Goal: Contribute content

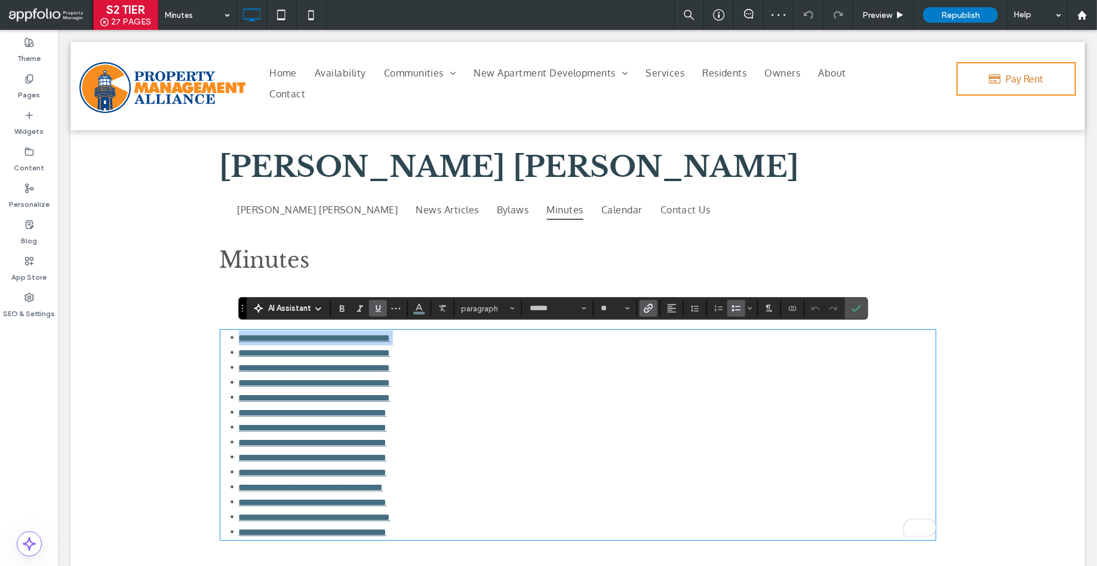
click at [446, 336] on li "**********" at bounding box center [587, 337] width 698 height 15
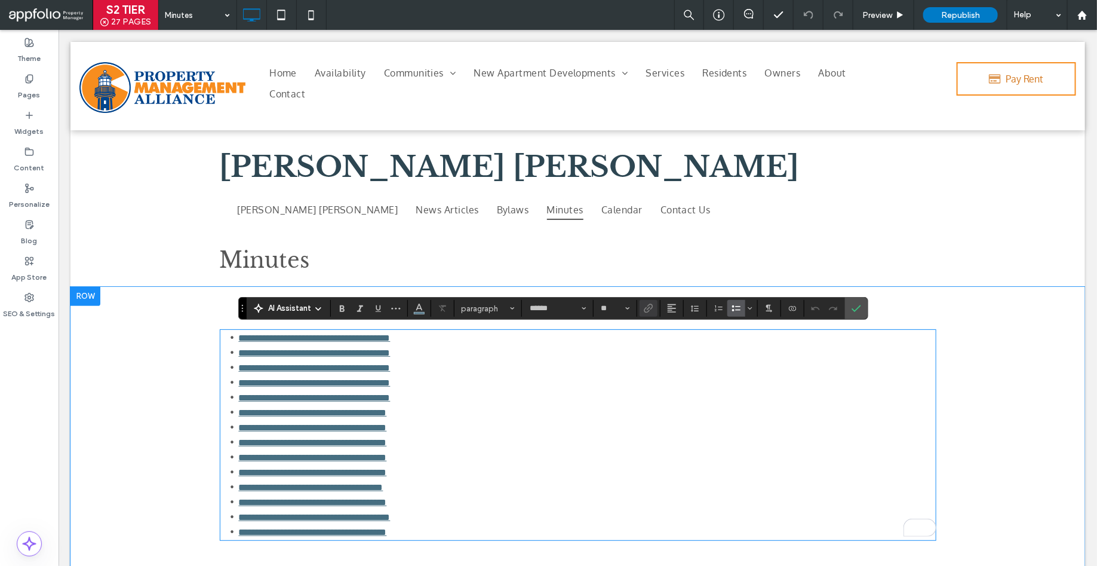
click at [238, 336] on link "**********" at bounding box center [314, 337] width 152 height 9
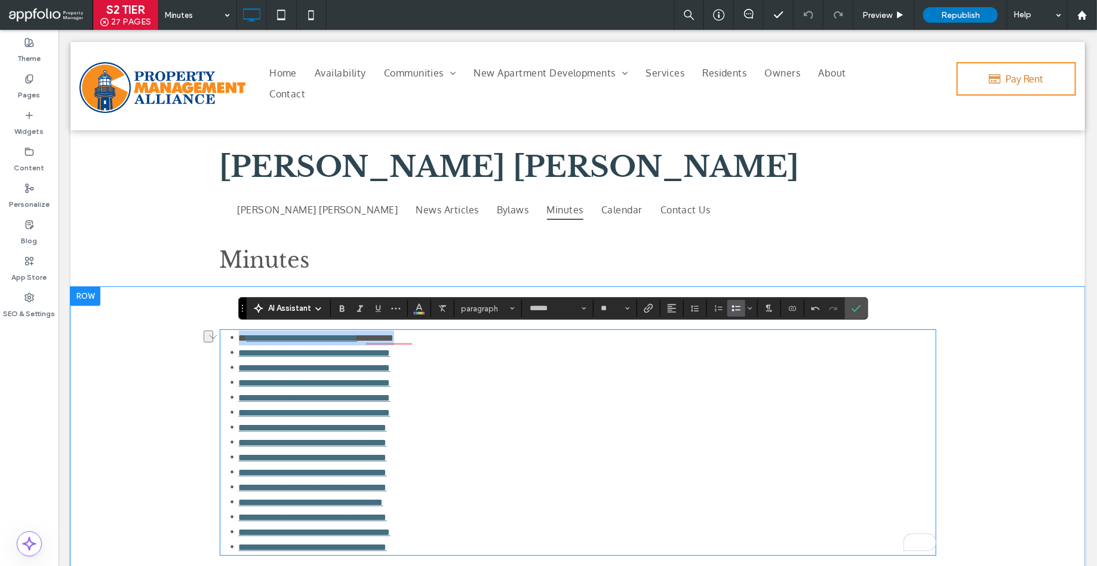
drag, startPoint x: 462, startPoint y: 337, endPoint x: 241, endPoint y: 333, distance: 221.6
click at [241, 333] on li "**********" at bounding box center [587, 337] width 698 height 15
click at [374, 310] on icon "Underline" at bounding box center [378, 308] width 10 height 10
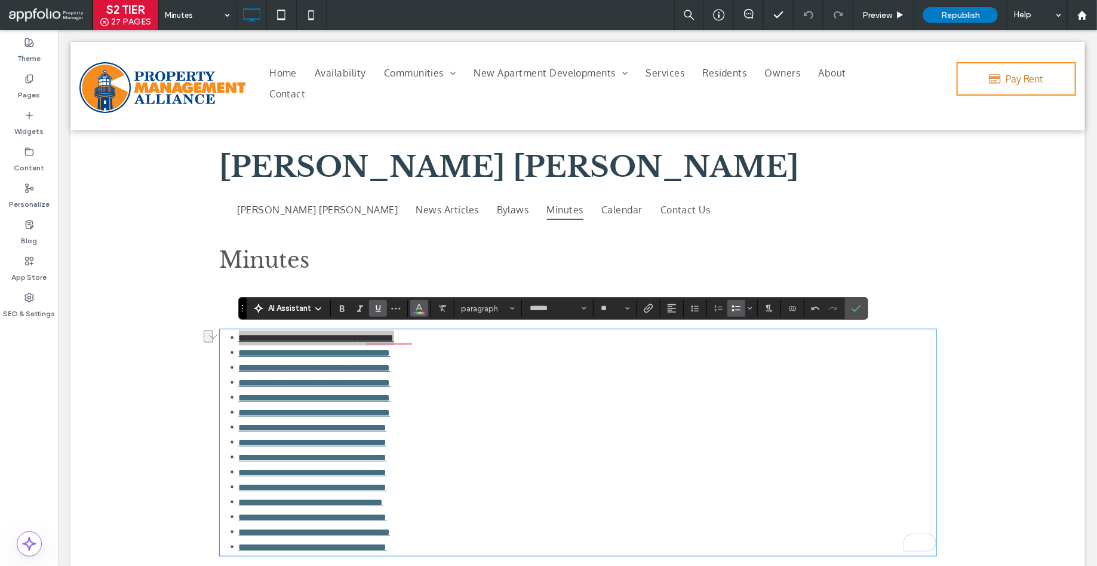
click at [413, 311] on button "Color" at bounding box center [419, 308] width 18 height 17
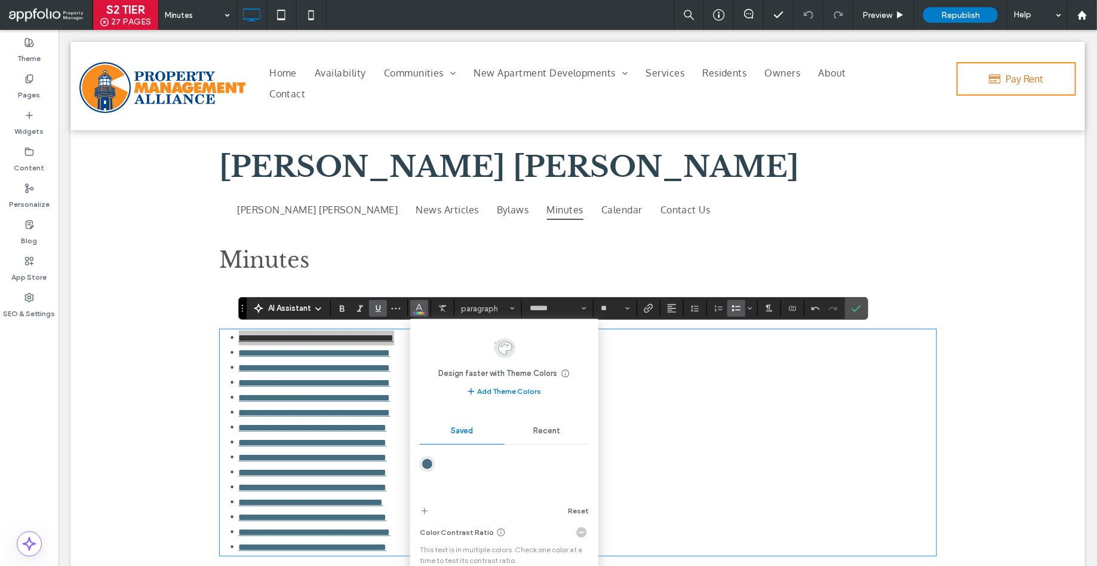
click at [431, 462] on div "rgba(70,110,129,1)" at bounding box center [427, 464] width 10 height 10
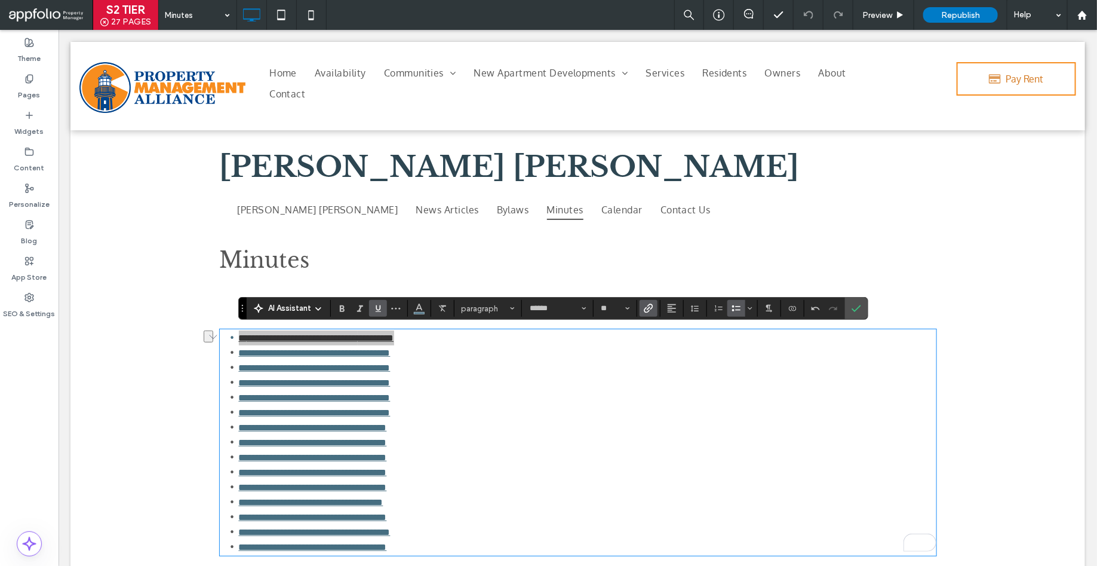
click at [640, 311] on label "Link" at bounding box center [649, 308] width 18 height 17
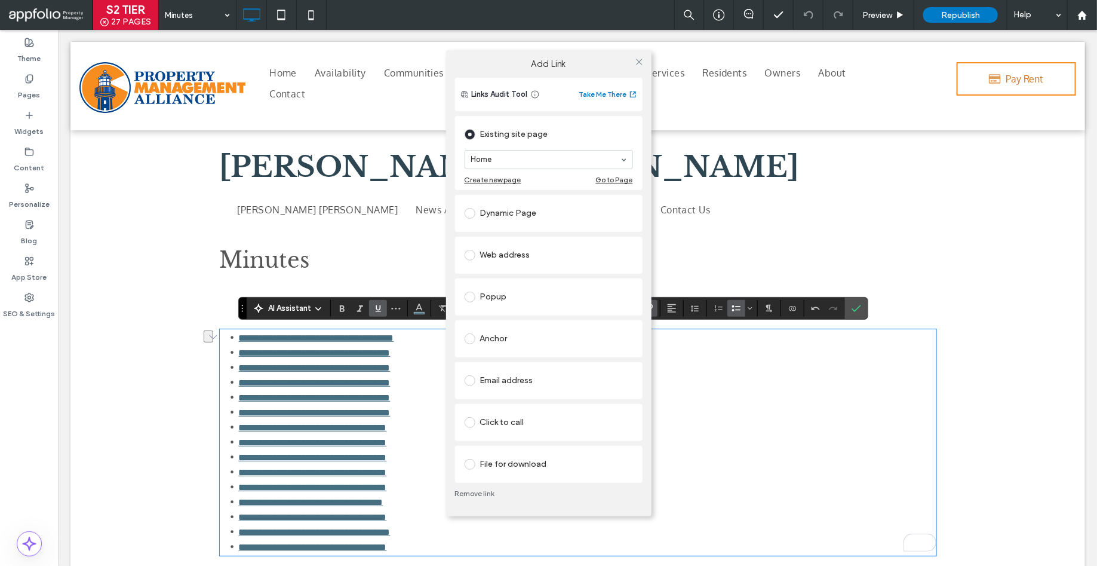
click at [495, 471] on div "File for download" at bounding box center [549, 463] width 168 height 19
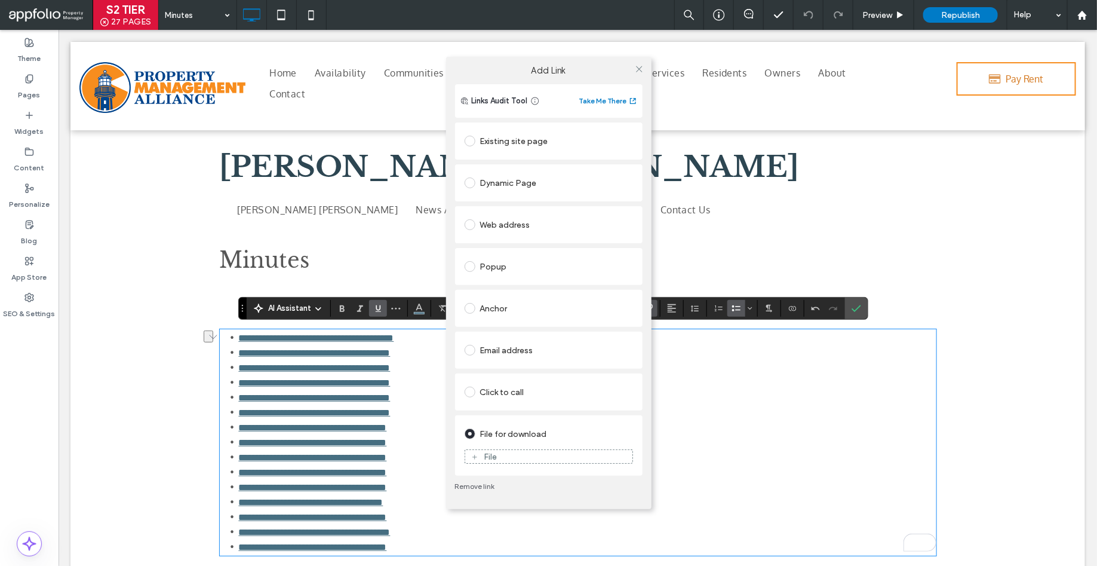
click at [490, 456] on div "File" at bounding box center [490, 456] width 13 height 10
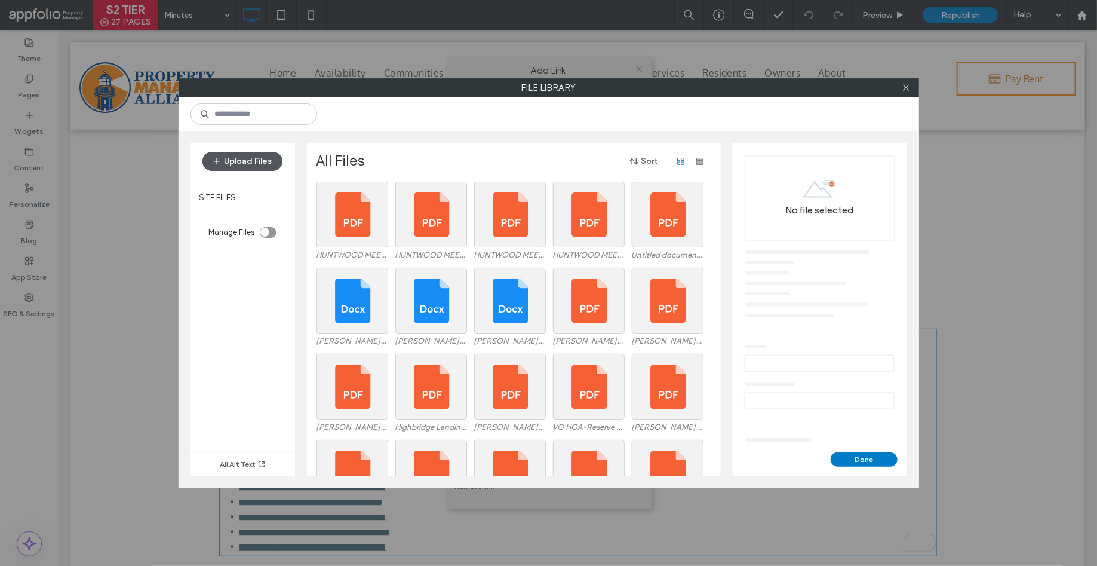
click at [260, 155] on button "Upload Files" at bounding box center [242, 161] width 80 height 19
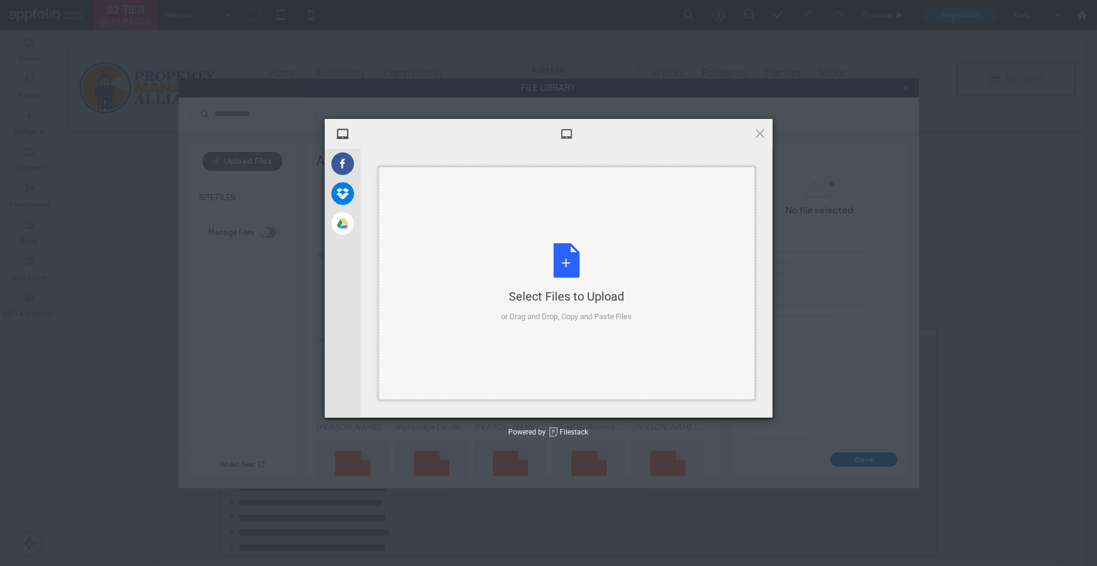
click at [525, 252] on div "Select Files to Upload or Drag and Drop, Copy and Paste Files" at bounding box center [566, 282] width 131 height 79
click at [551, 284] on div "Select Files to Upload or Drag and Drop, Copy and Paste Files" at bounding box center [566, 282] width 131 height 79
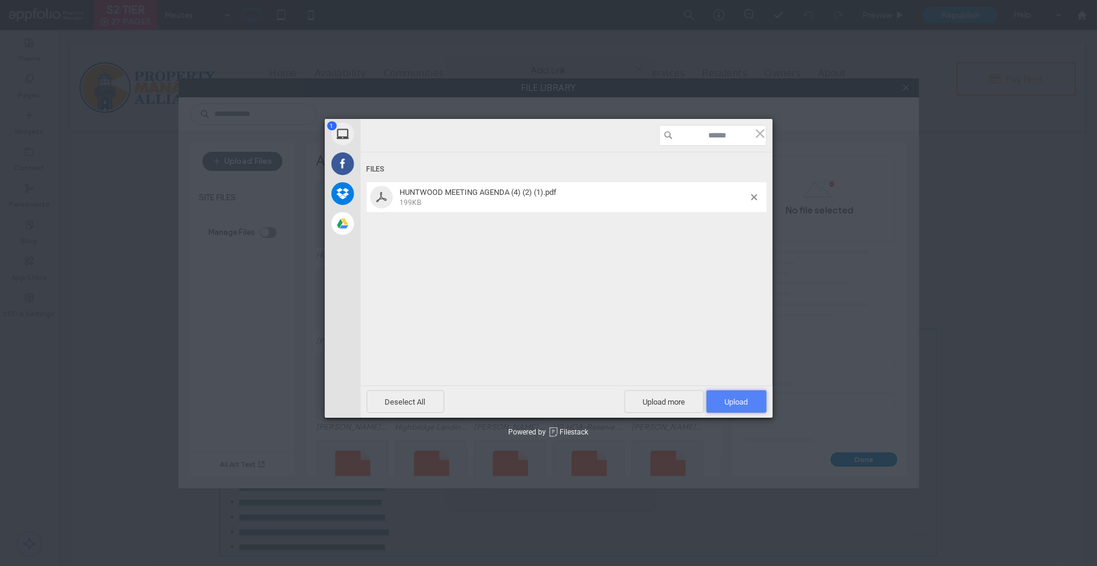
click at [729, 403] on span "Upload 1" at bounding box center [736, 401] width 23 height 9
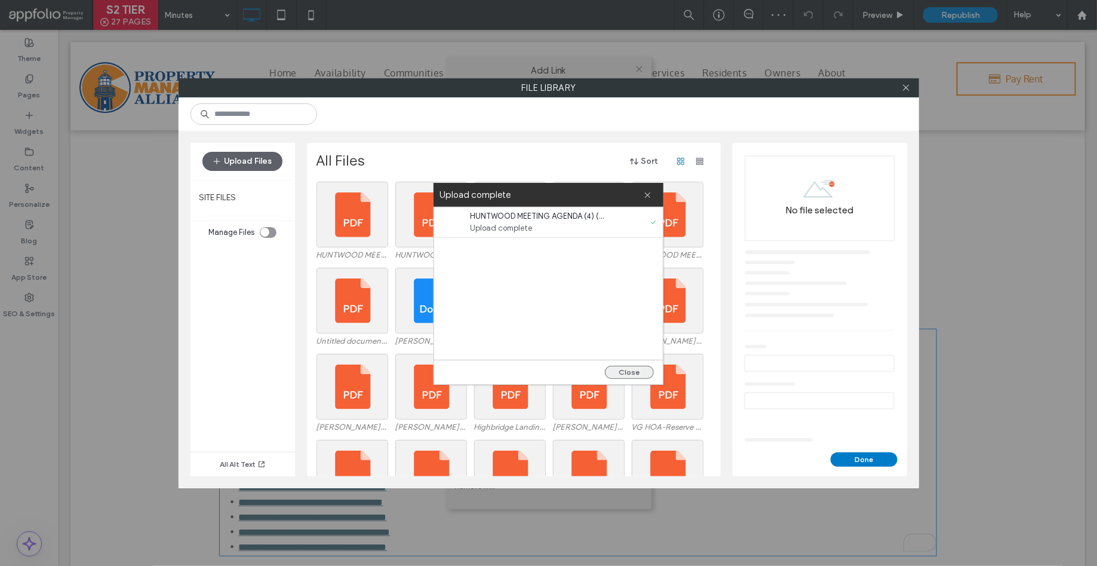
click at [628, 370] on button "Close" at bounding box center [629, 371] width 49 height 13
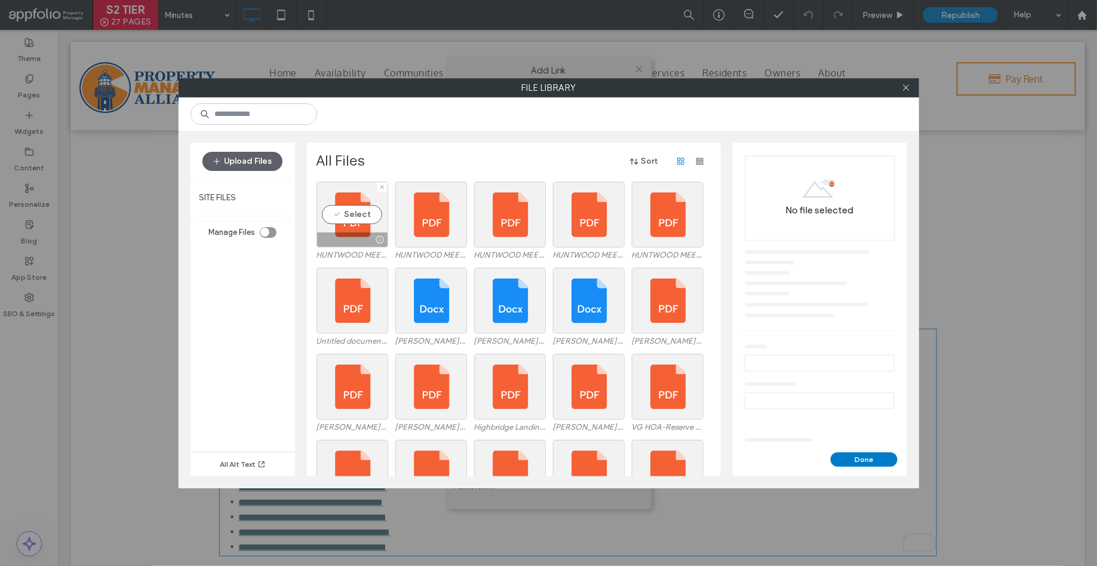
click at [377, 251] on label "HUNTWOOD MEETING AGENDA (4) (2) (1).pdf" at bounding box center [353, 254] width 72 height 9
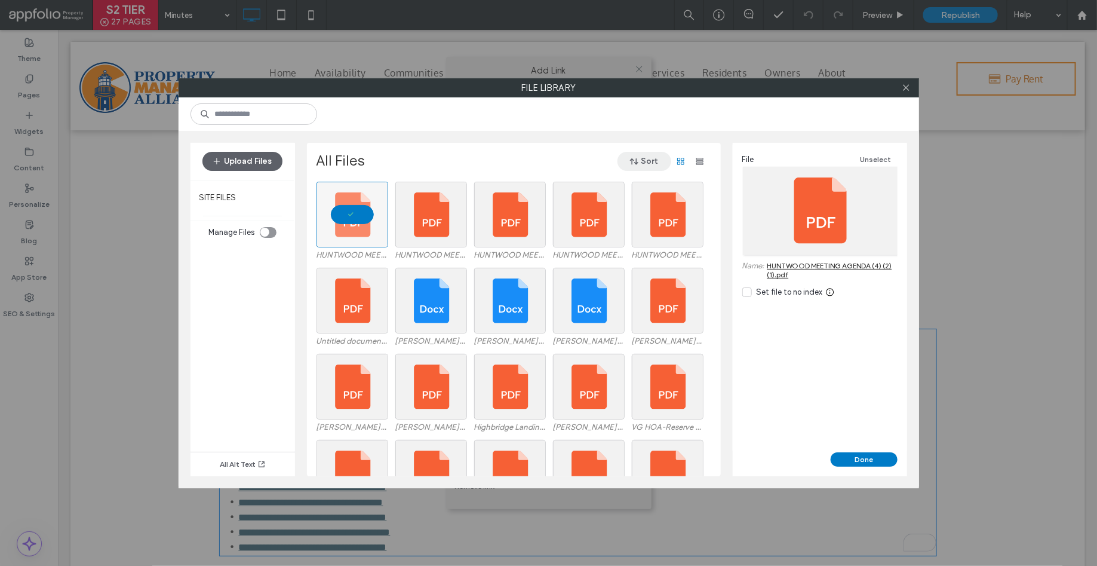
click at [628, 158] on button "Sort" at bounding box center [644, 161] width 54 height 19
click at [612, 192] on span "Date (New to Old)" at bounding box center [620, 192] width 64 height 12
click at [876, 457] on button "Done" at bounding box center [864, 459] width 67 height 14
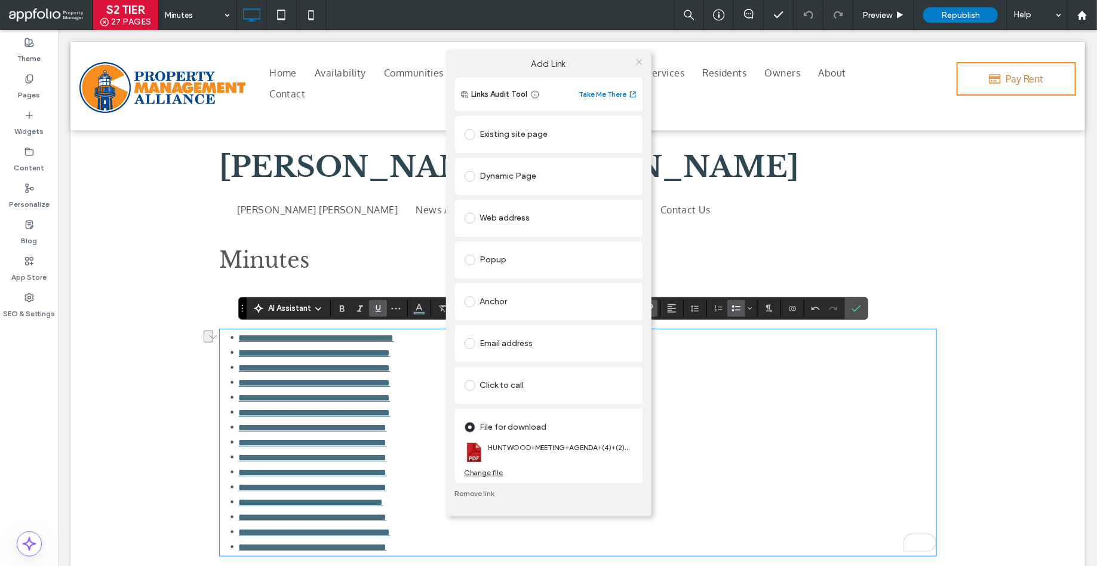
click at [637, 63] on use at bounding box center [639, 62] width 6 height 6
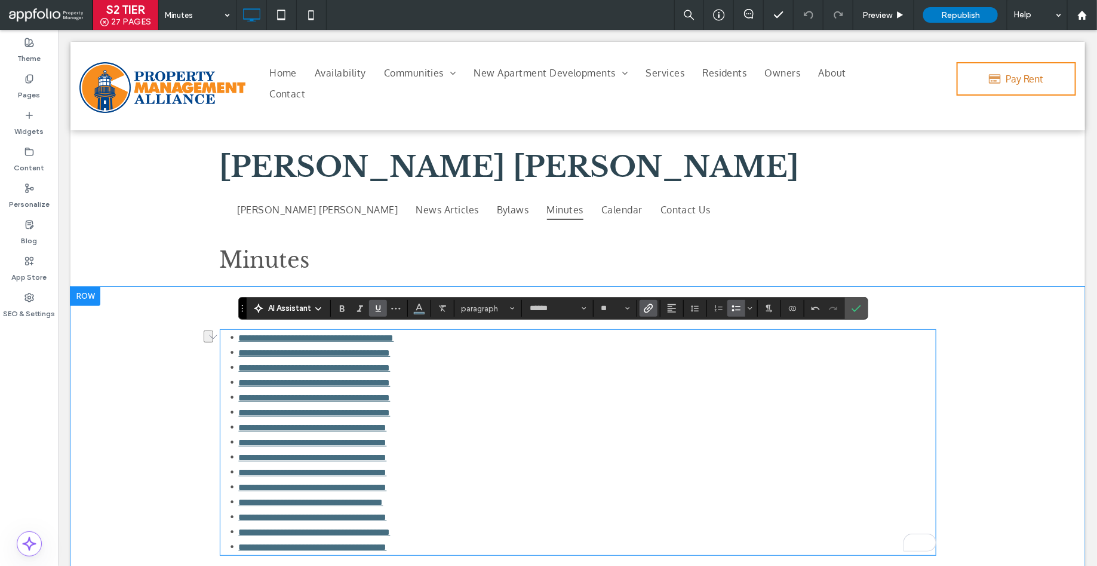
click at [513, 408] on li "**********" at bounding box center [587, 411] width 698 height 15
click at [852, 307] on icon "Confirm" at bounding box center [857, 308] width 10 height 10
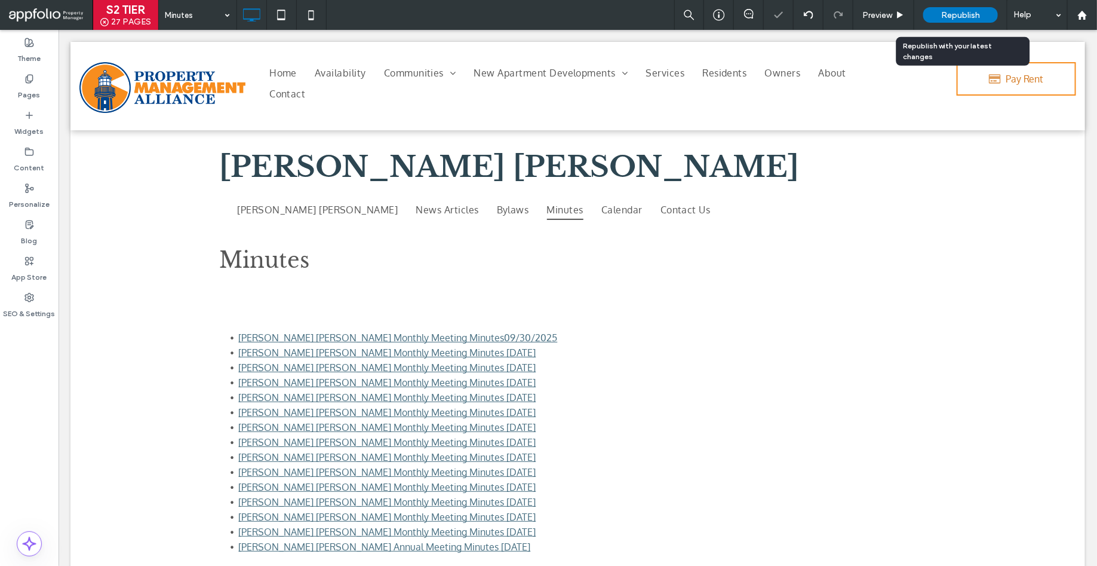
click at [942, 13] on span "Republish" at bounding box center [960, 15] width 39 height 10
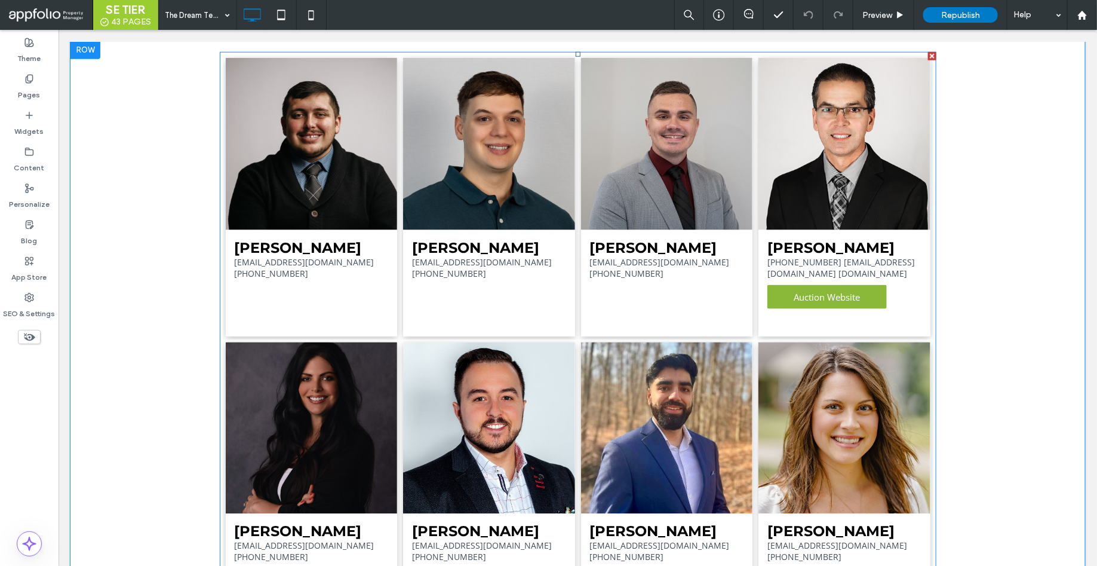
click at [637, 193] on link at bounding box center [666, 143] width 172 height 172
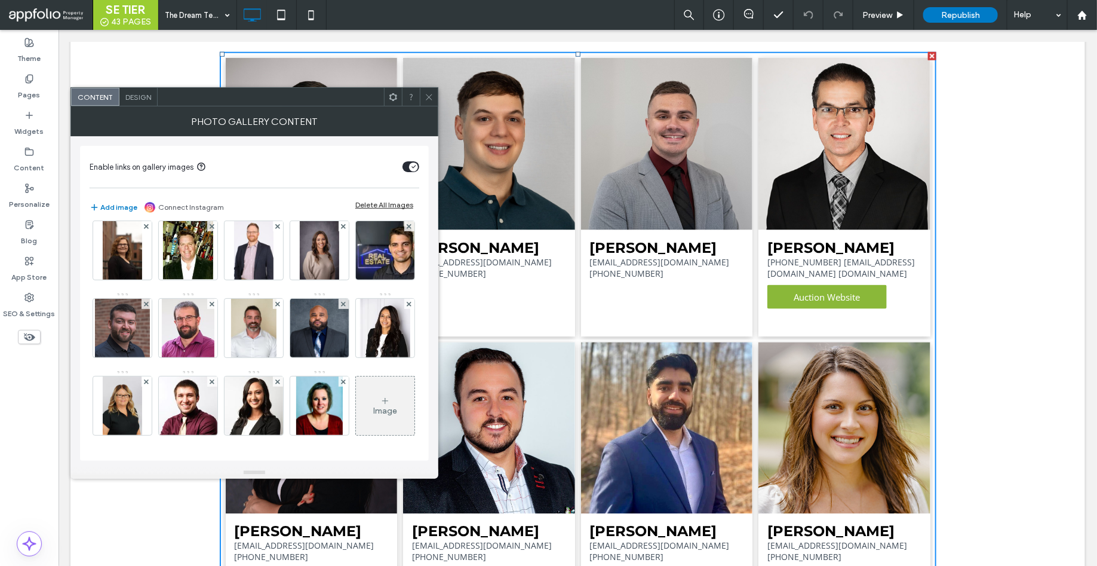
scroll to position [782, 0]
click at [373, 413] on div "Image" at bounding box center [385, 410] width 24 height 10
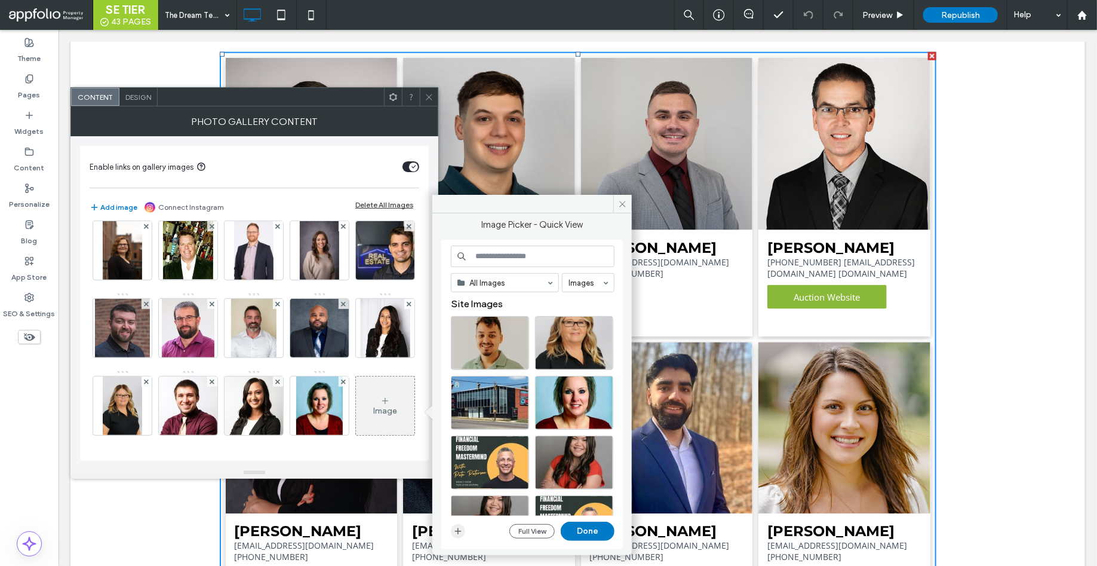
click at [457, 535] on span "button" at bounding box center [458, 531] width 14 height 14
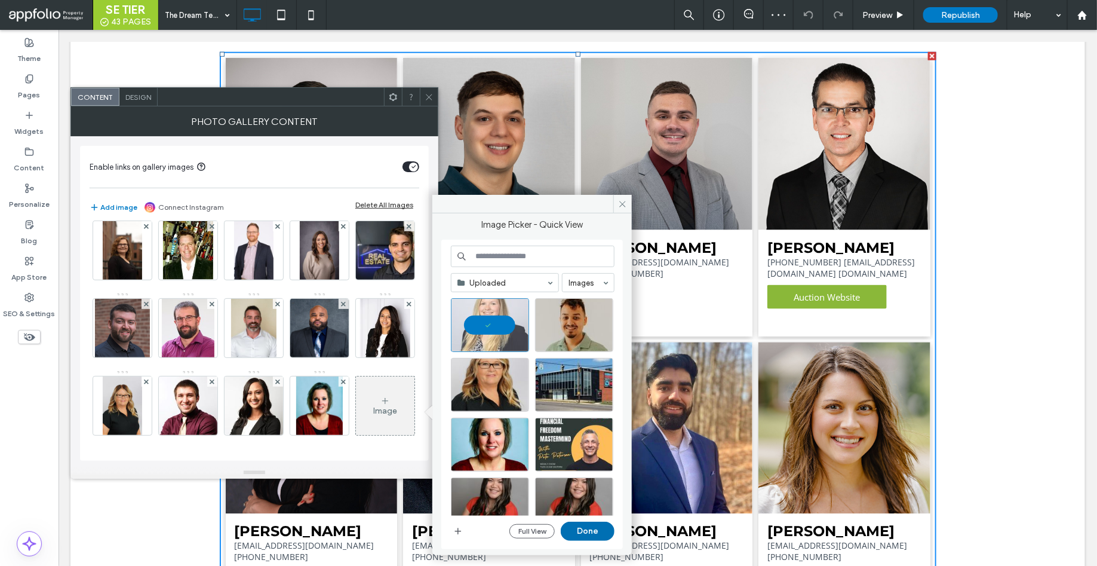
click at [588, 529] on button "Done" at bounding box center [588, 530] width 54 height 19
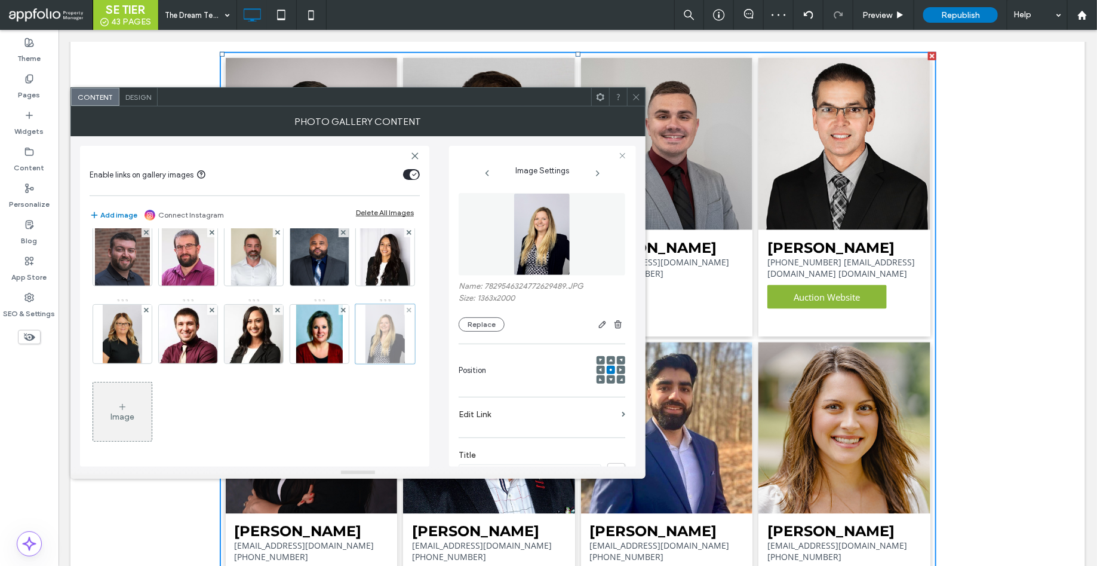
click at [355, 364] on div at bounding box center [385, 334] width 60 height 60
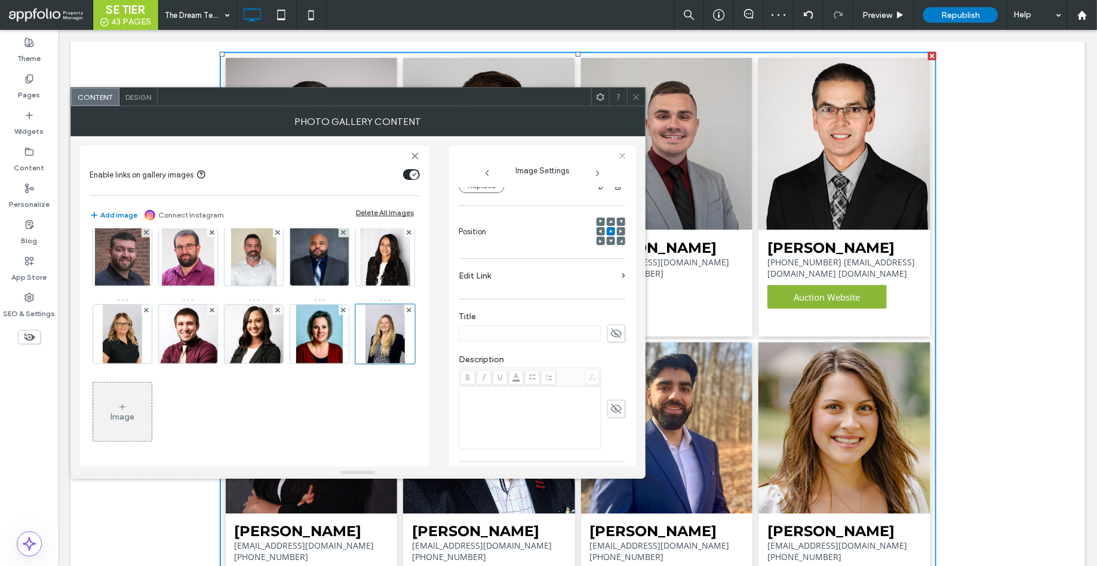
scroll to position [139, 0]
click at [614, 334] on use at bounding box center [616, 333] width 11 height 10
click at [611, 411] on icon at bounding box center [616, 407] width 12 height 13
click at [502, 340] on div at bounding box center [542, 333] width 167 height 18
paste input "**********"
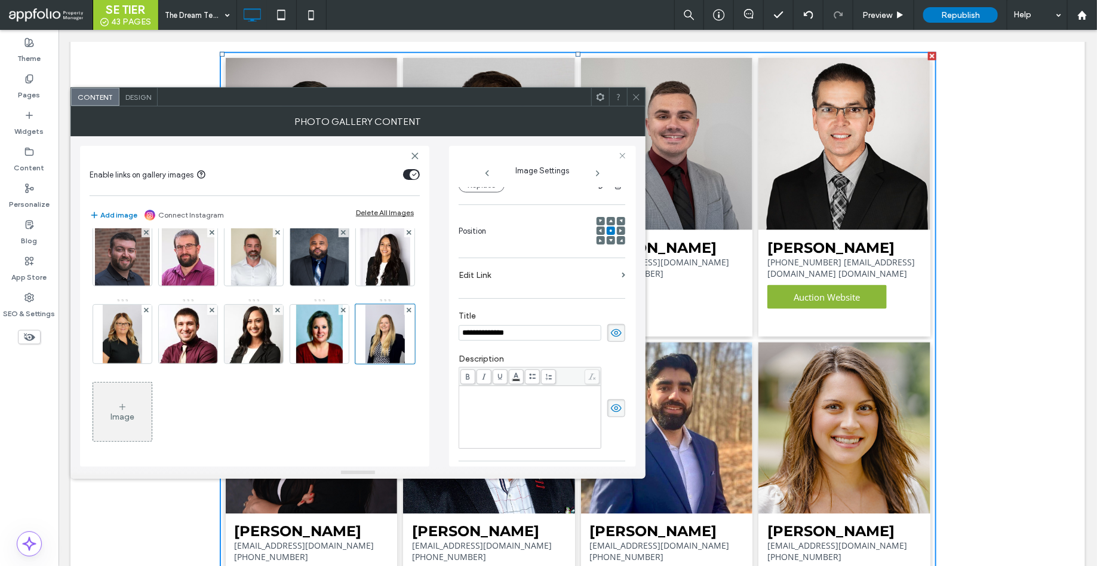
type input "**********"
click at [512, 407] on div "Rich Text Editor" at bounding box center [530, 417] width 139 height 60
click at [509, 409] on div "Rich Text Editor" at bounding box center [530, 417] width 139 height 60
click at [554, 391] on span "**********" at bounding box center [512, 391] width 102 height 8
click at [615, 372] on div "**********" at bounding box center [542, 408] width 167 height 82
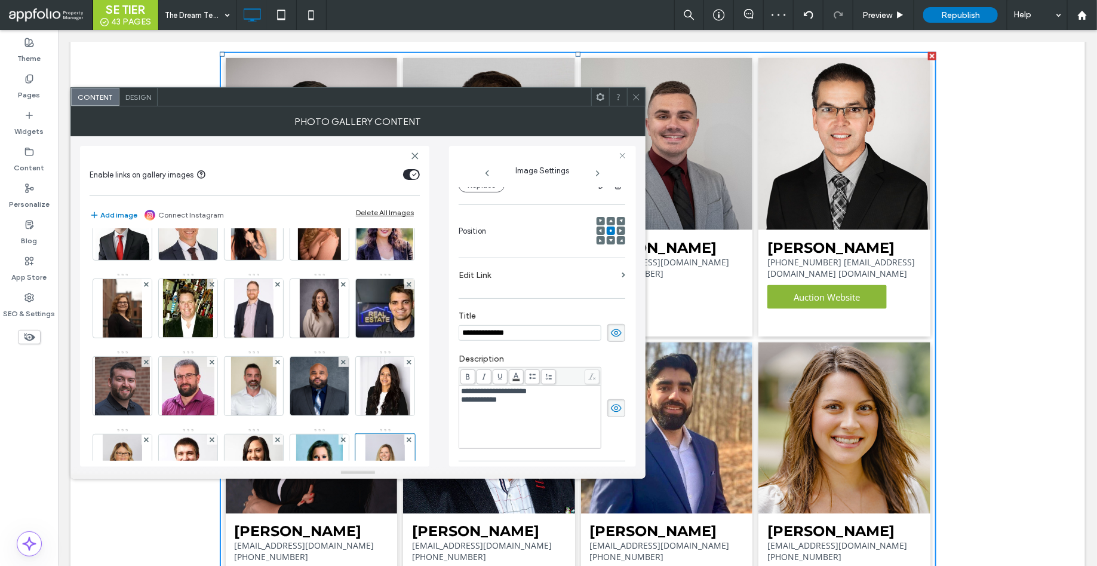
scroll to position [357, 0]
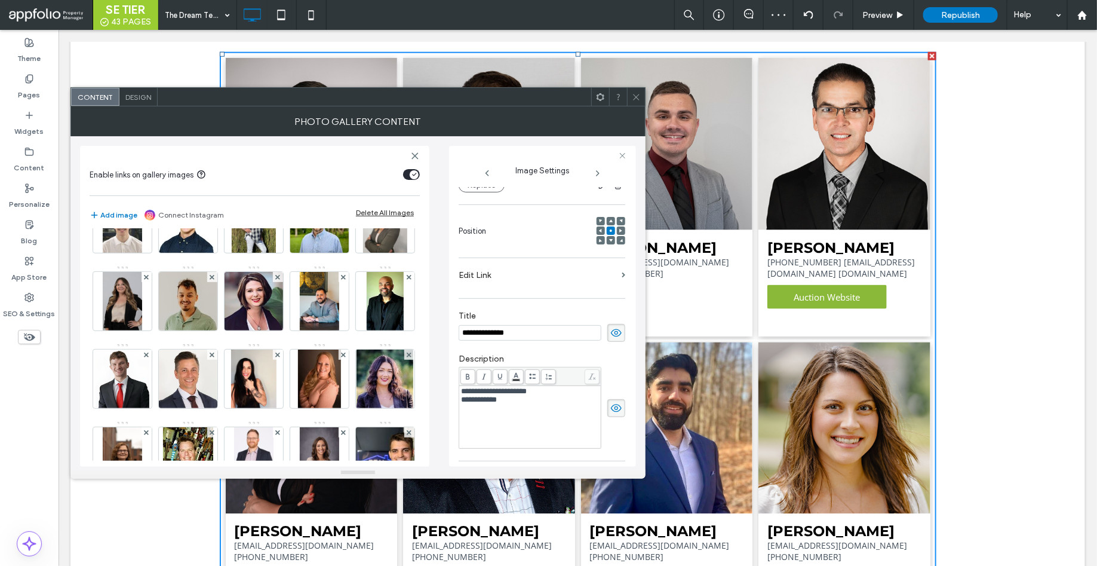
click at [637, 94] on icon at bounding box center [636, 97] width 9 height 9
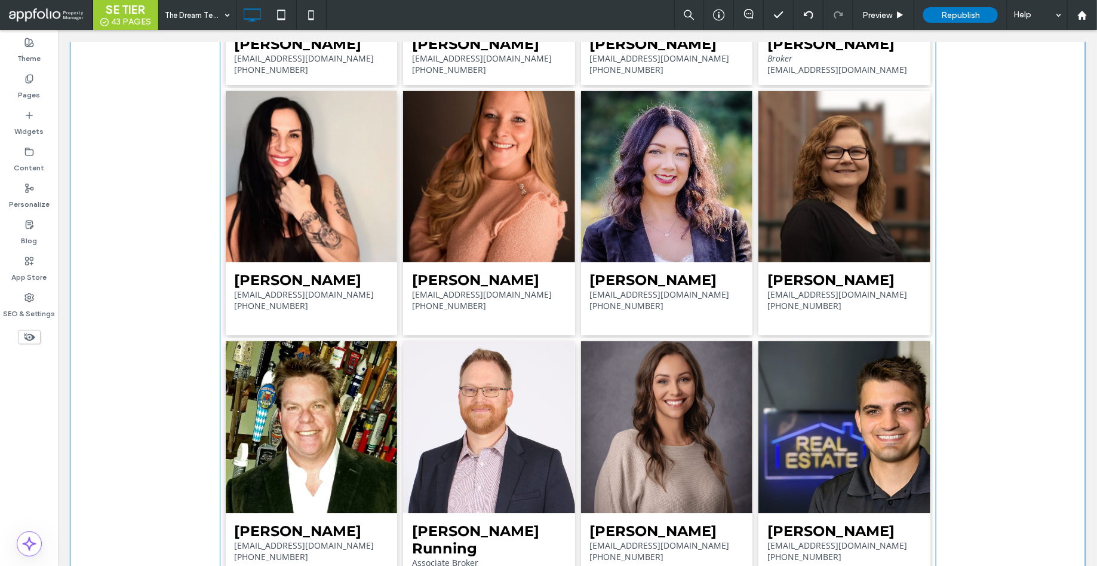
scroll to position [2551, 0]
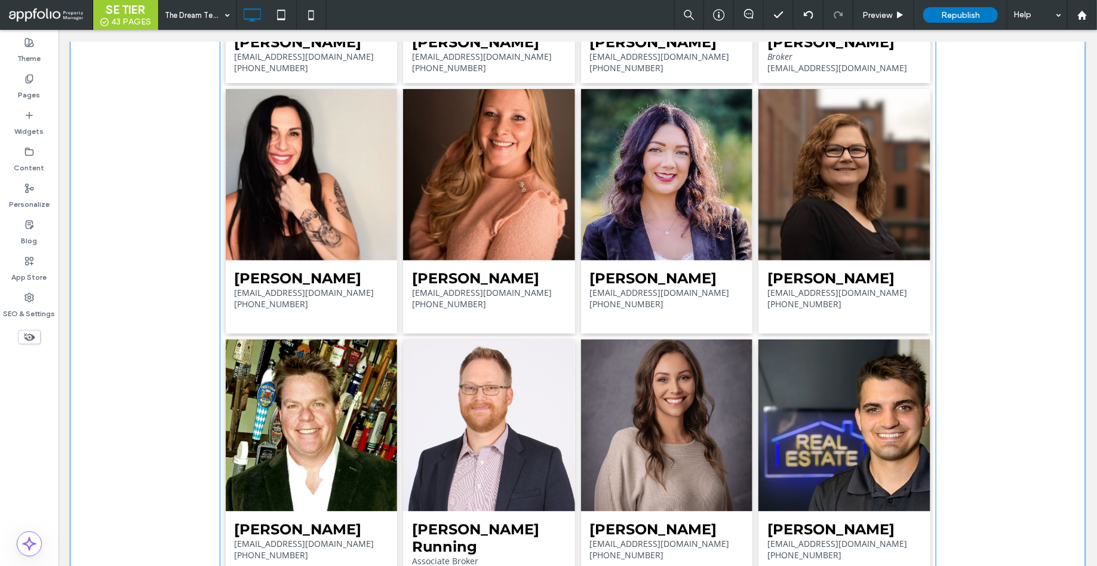
click at [466, 395] on link at bounding box center [489, 425] width 172 height 172
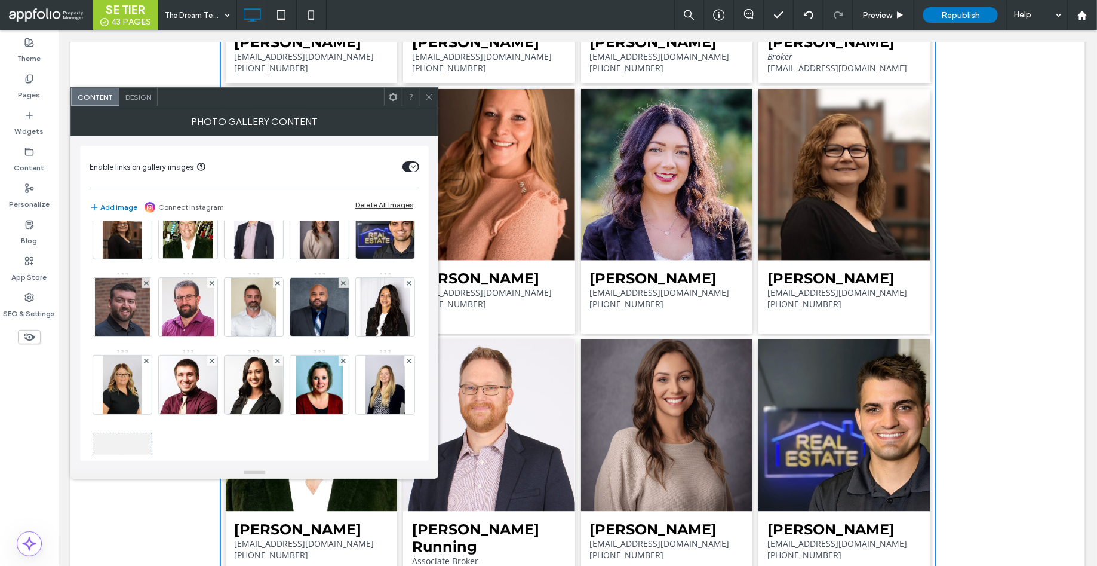
scroll to position [782, 0]
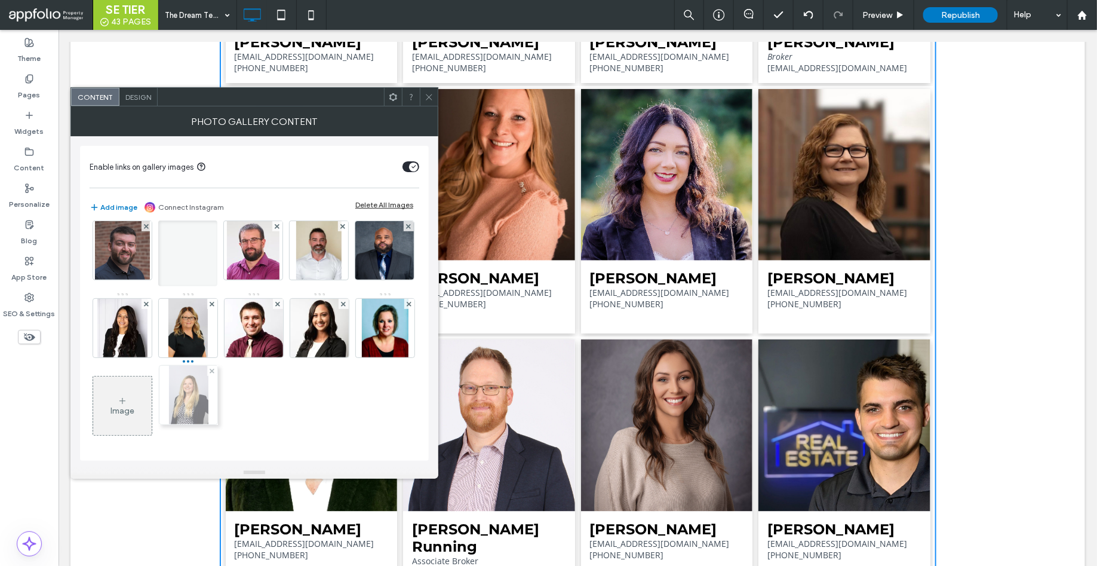
drag, startPoint x: 180, startPoint y: 411, endPoint x: 177, endPoint y: 249, distance: 161.9
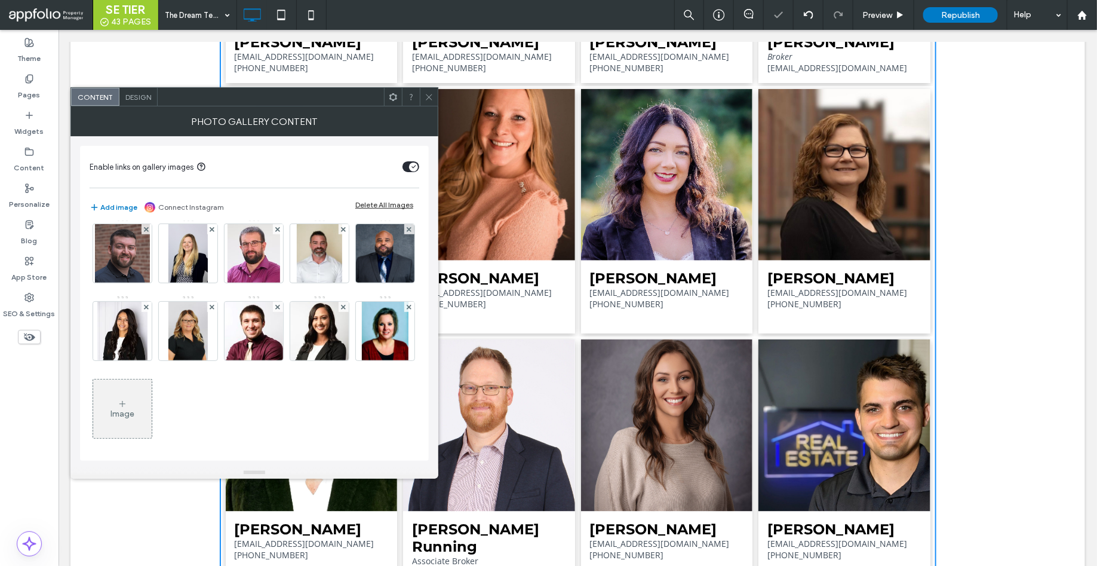
scroll to position [617, 0]
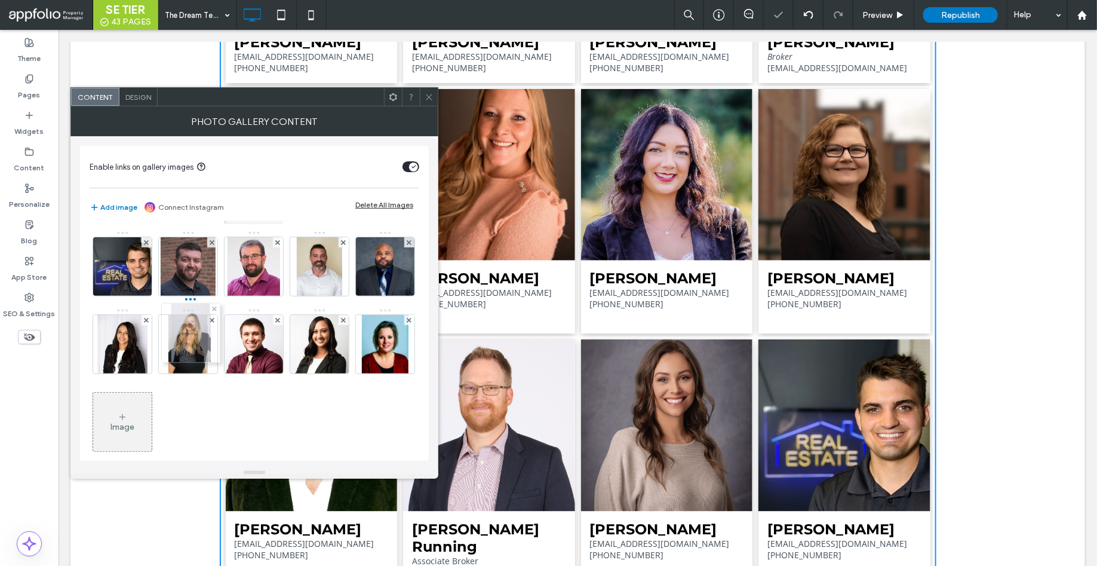
drag, startPoint x: 186, startPoint y: 426, endPoint x: 185, endPoint y: 332, distance: 93.8
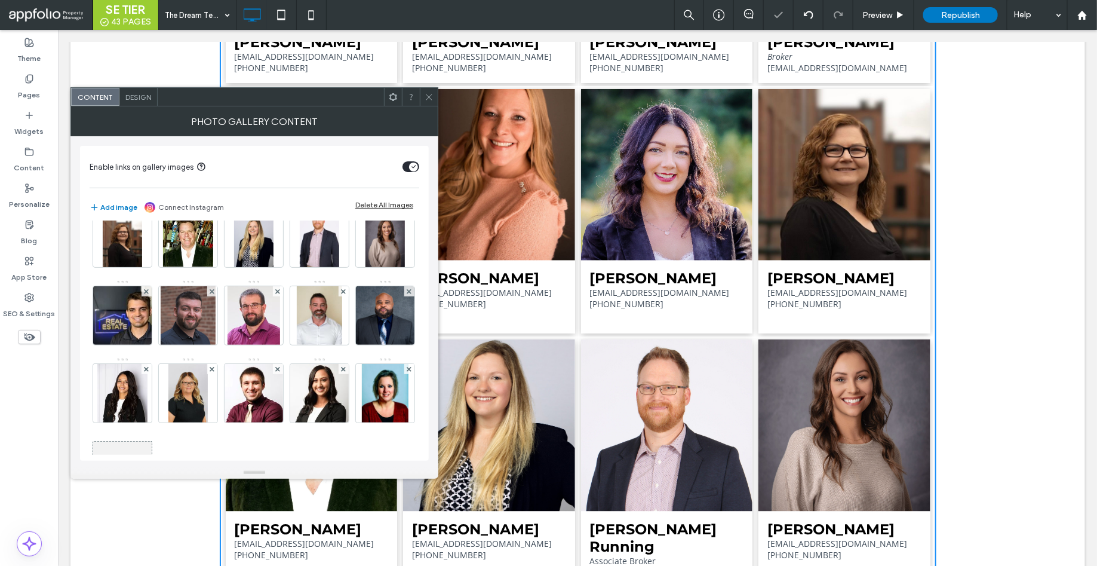
scroll to position [555, 0]
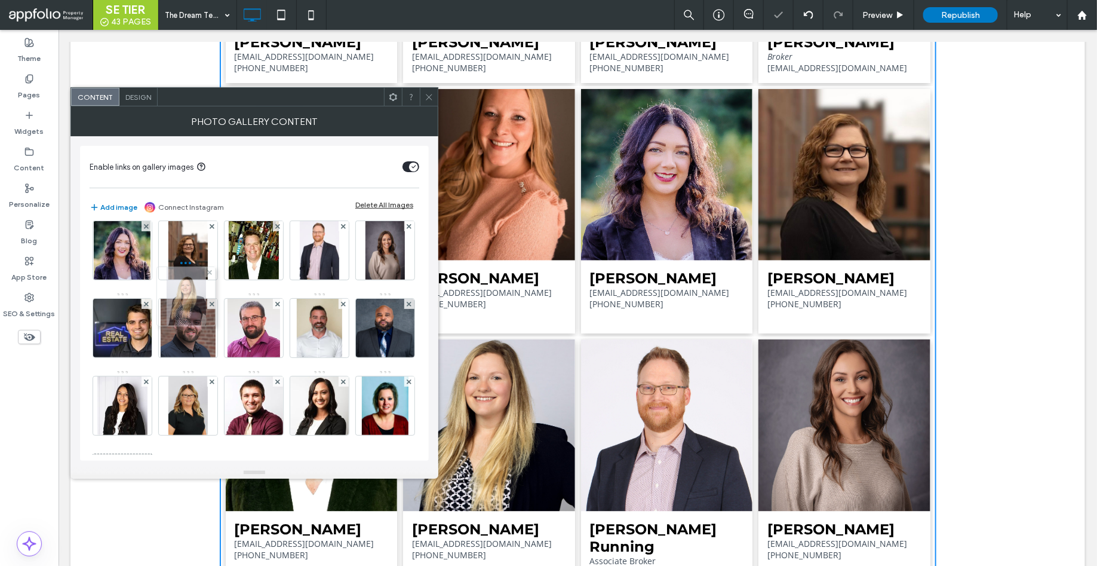
drag, startPoint x: 188, startPoint y: 405, endPoint x: 183, endPoint y: 300, distance: 105.2
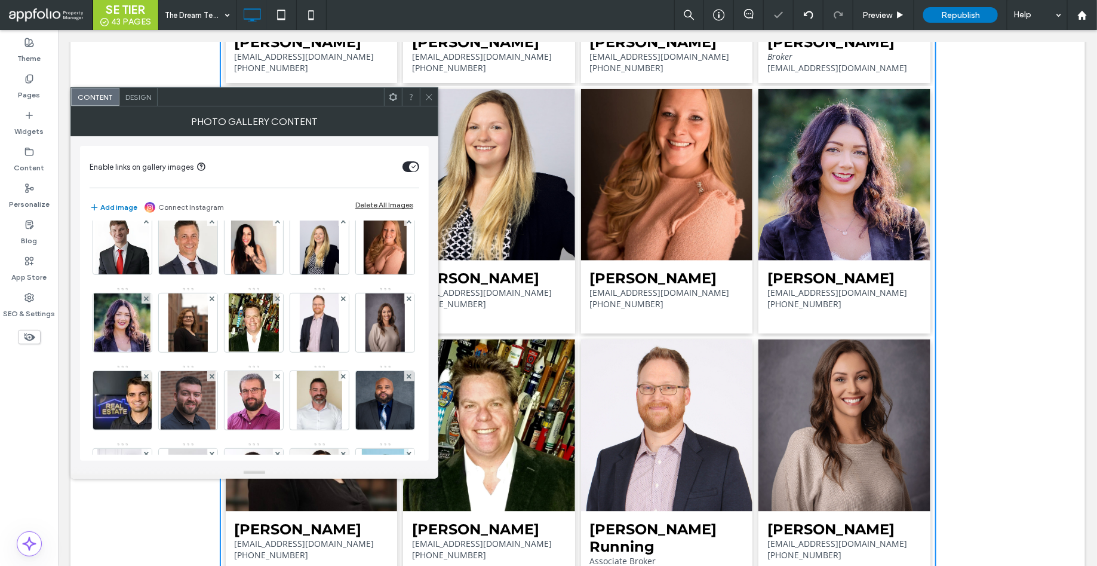
scroll to position [427, 0]
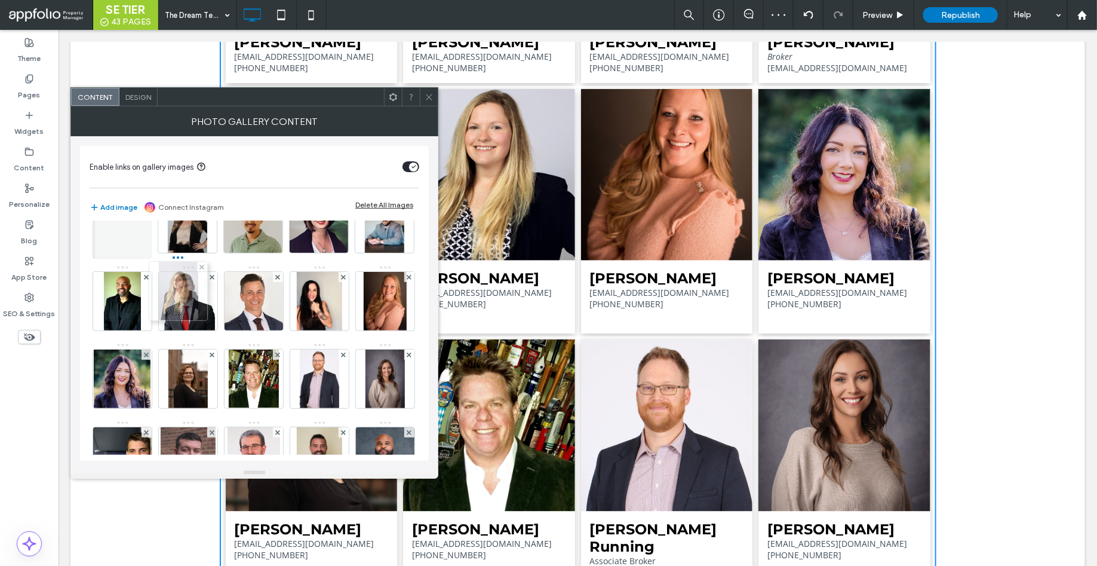
drag, startPoint x: 189, startPoint y: 437, endPoint x: 178, endPoint y: 277, distance: 159.9
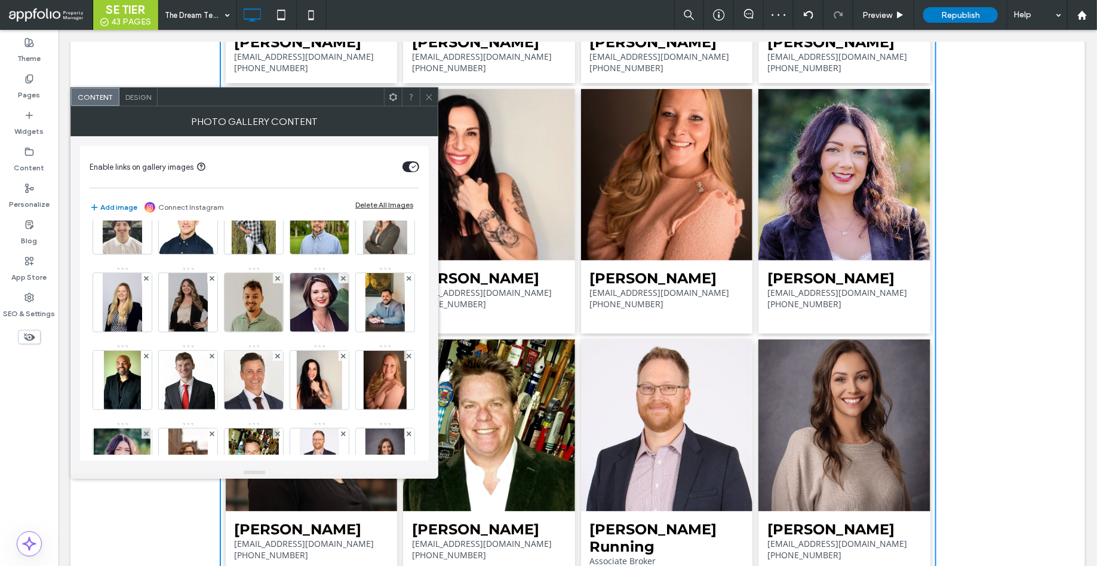
scroll to position [312, 0]
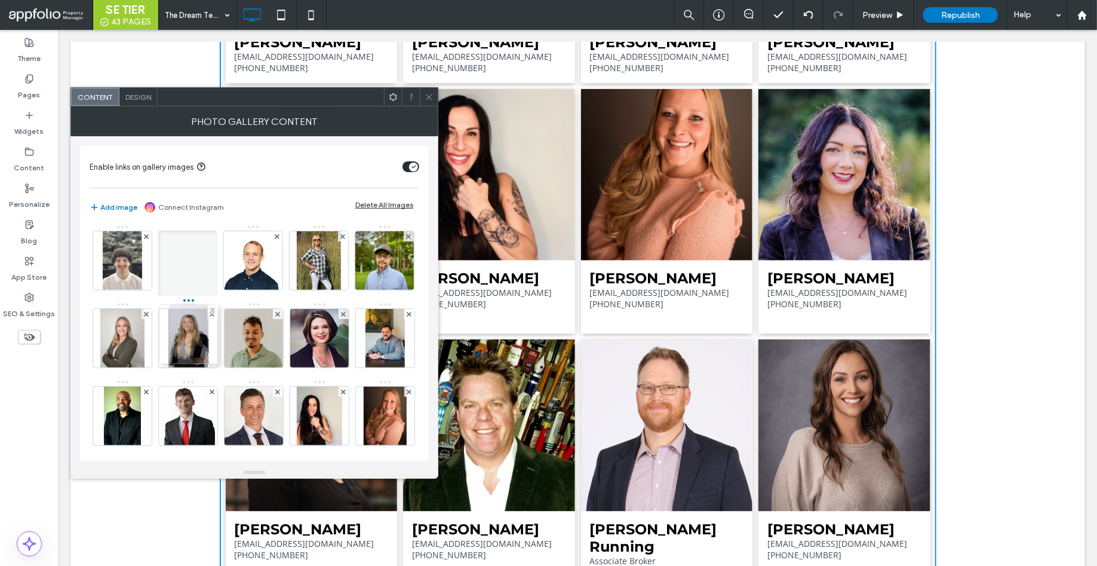
drag, startPoint x: 185, startPoint y: 405, endPoint x: 183, endPoint y: 327, distance: 78.2
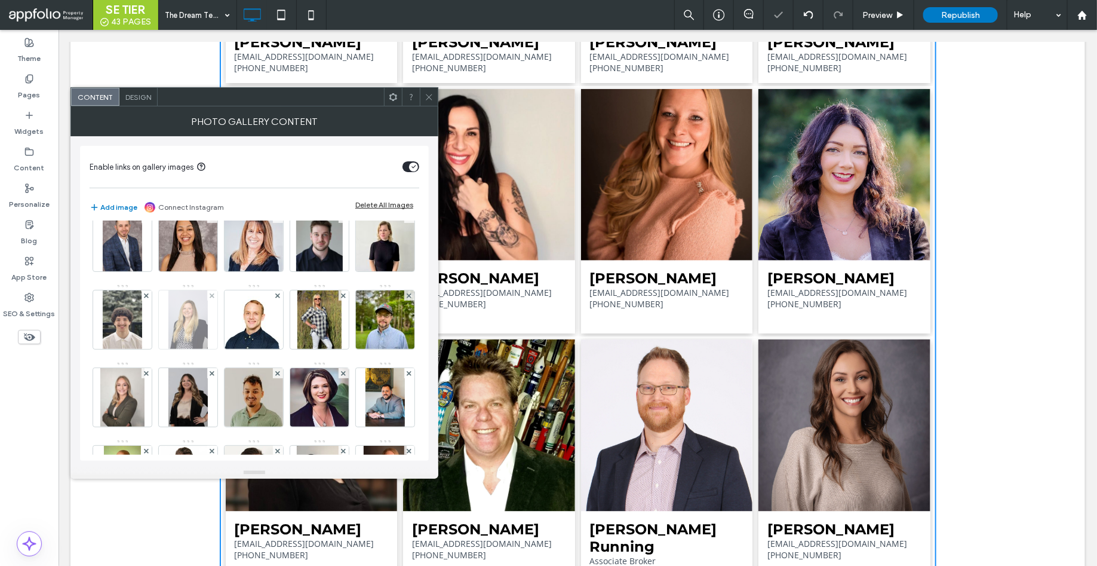
scroll to position [248, 0]
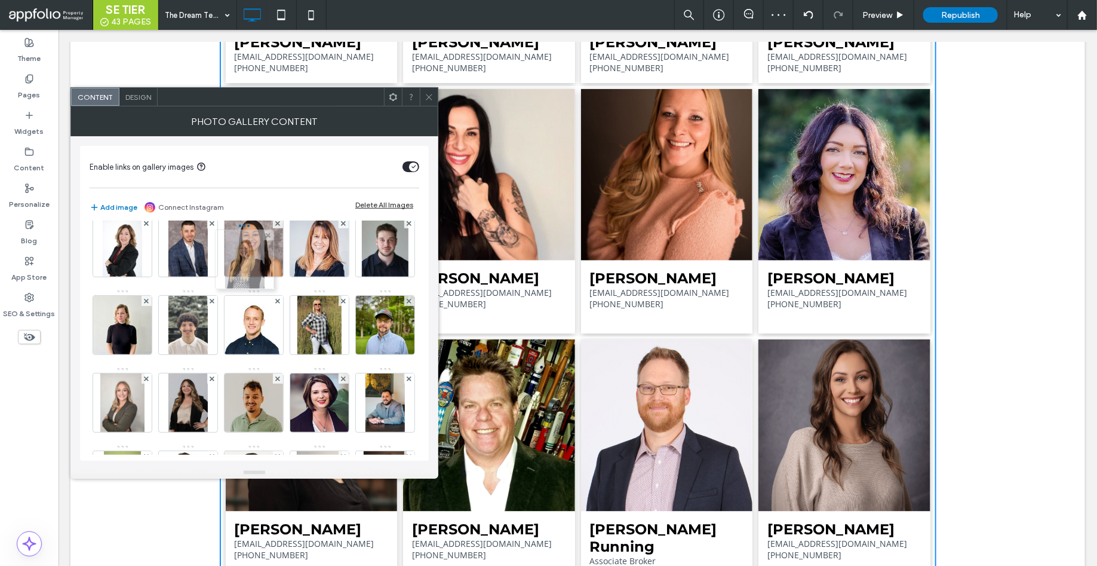
drag, startPoint x: 186, startPoint y: 404, endPoint x: 241, endPoint y: 257, distance: 157.2
click at [431, 94] on use at bounding box center [429, 97] width 6 height 6
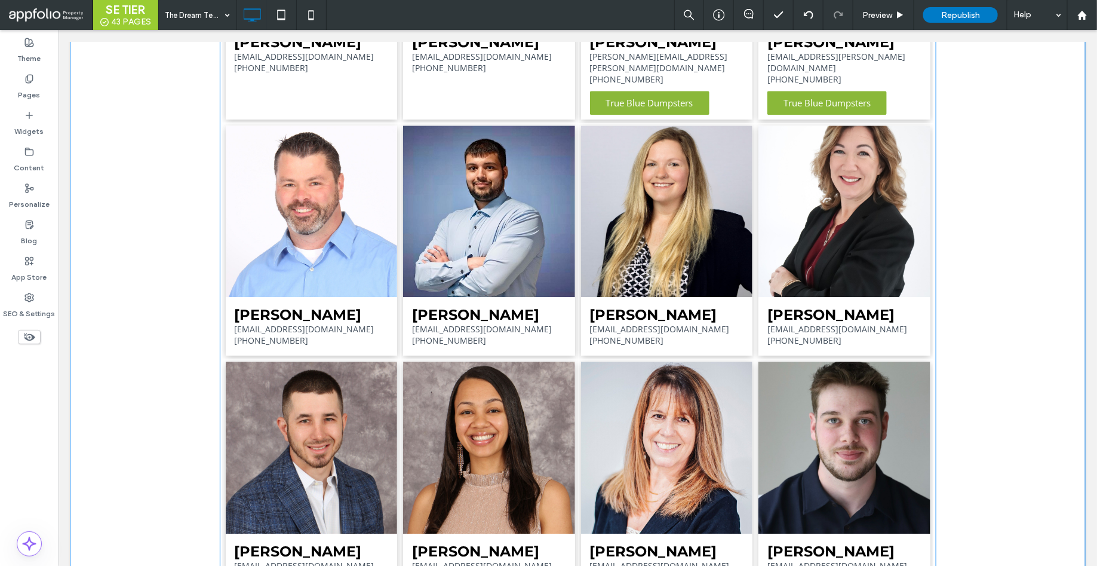
scroll to position [1330, 0]
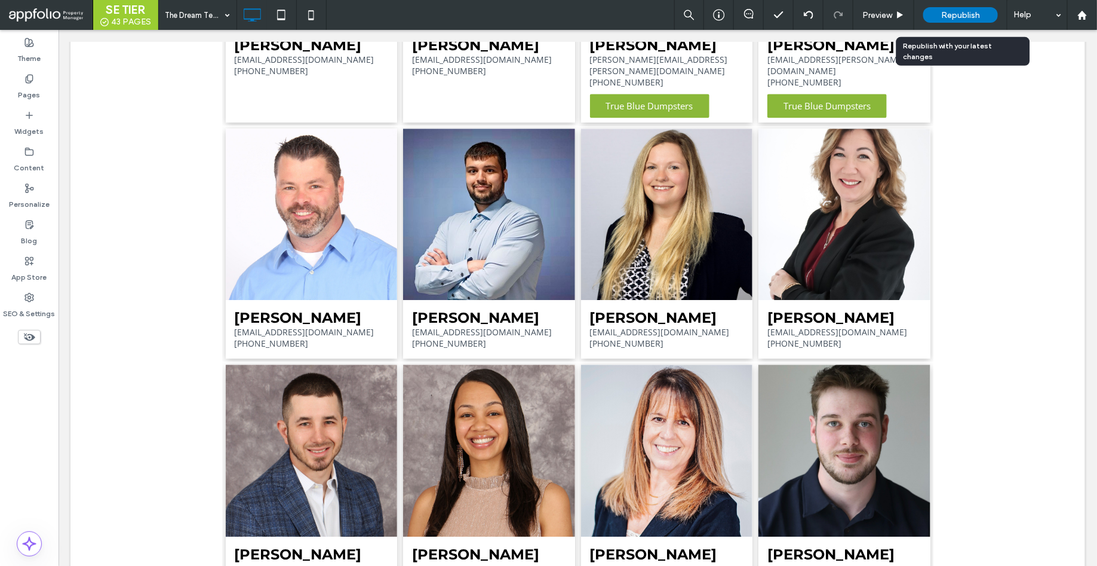
click at [964, 11] on span "Republish" at bounding box center [960, 15] width 39 height 10
